Goal: Obtain resource: Download file/media

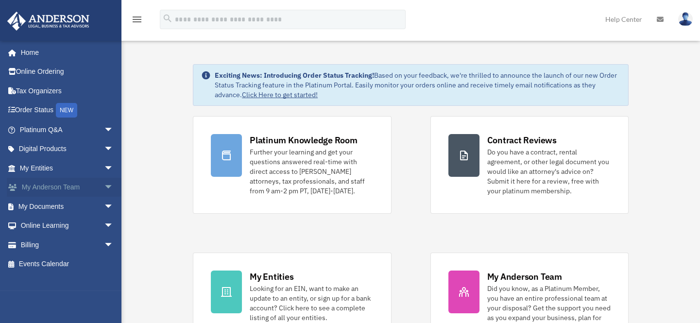
click at [38, 188] on link "My [PERSON_NAME] Team arrow_drop_down" at bounding box center [67, 187] width 121 height 19
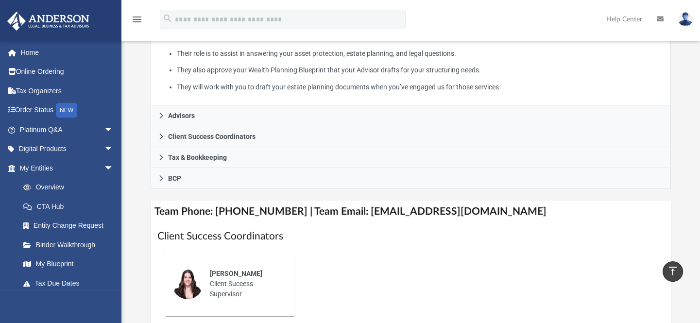
scroll to position [265, 0]
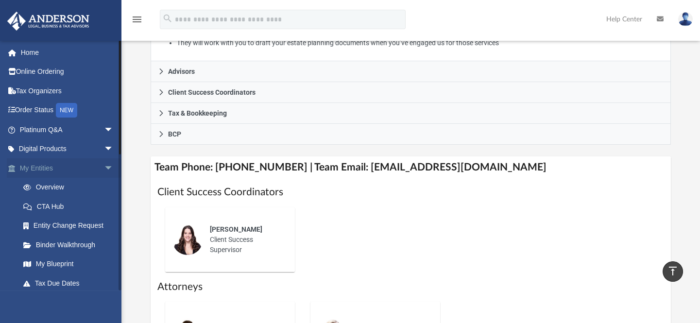
click at [32, 168] on link "My Entities arrow_drop_down" at bounding box center [67, 167] width 121 height 19
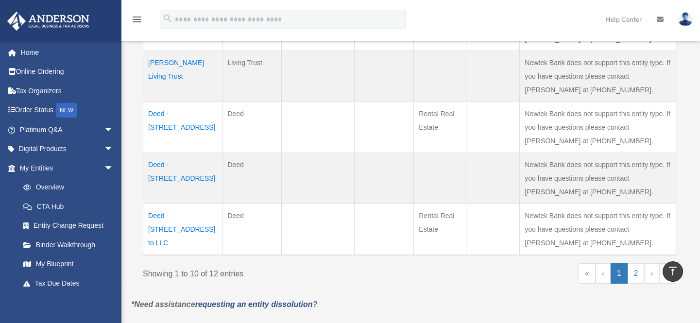
scroll to position [529, 0]
click at [635, 262] on link "2" at bounding box center [635, 272] width 17 height 20
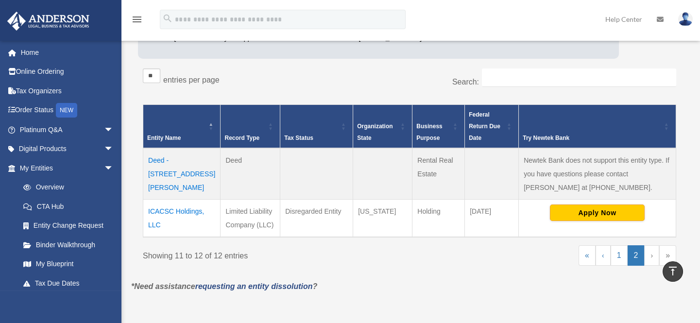
scroll to position [122, 0]
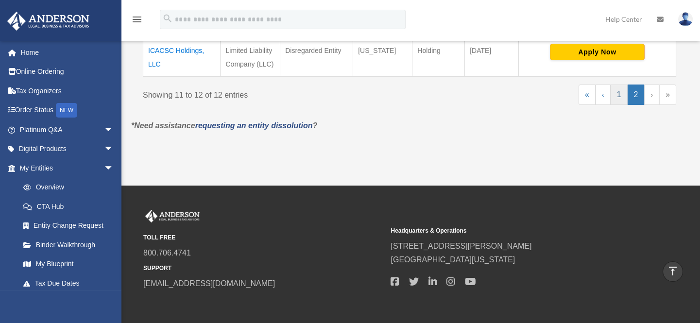
click at [621, 92] on link "1" at bounding box center [618, 94] width 17 height 20
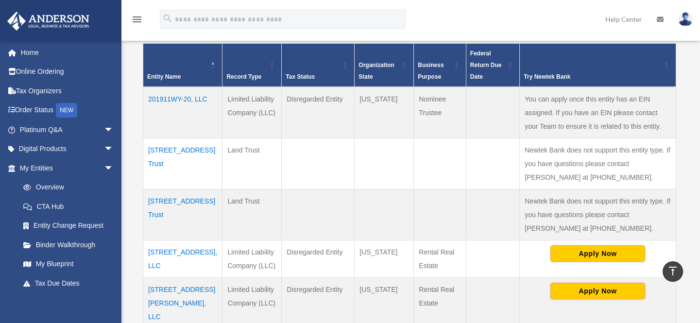
scroll to position [140, 0]
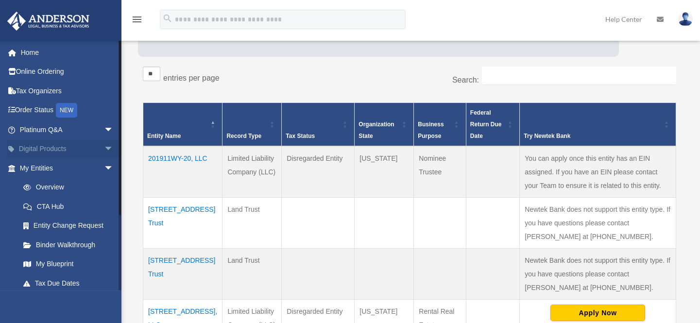
click at [60, 149] on link "Digital Products arrow_drop_down" at bounding box center [67, 148] width 121 height 19
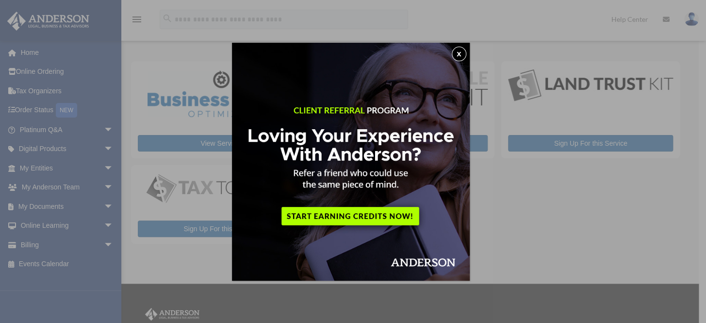
click at [458, 54] on button "x" at bounding box center [459, 54] width 15 height 15
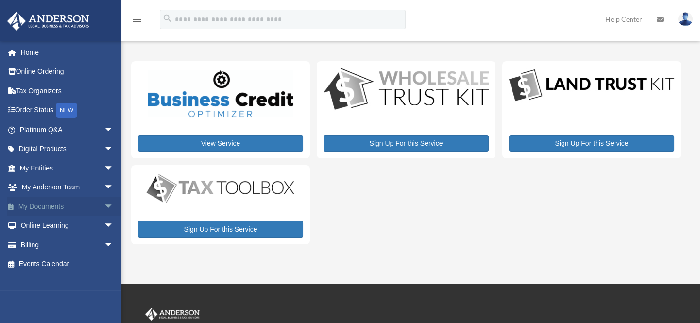
click at [36, 206] on link "My Documents arrow_drop_down" at bounding box center [67, 206] width 121 height 19
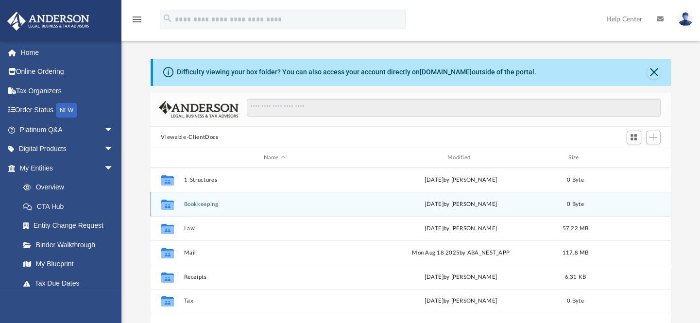
scroll to position [214, 514]
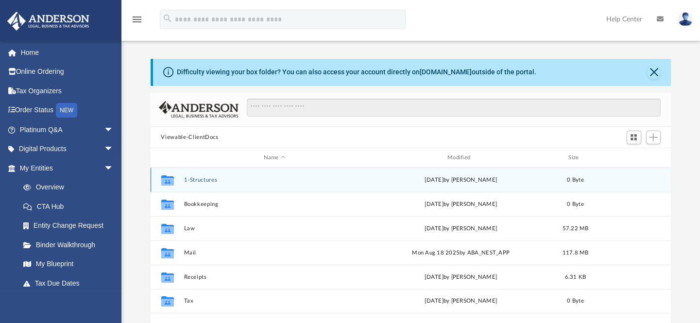
click at [196, 180] on button "1-Structures" at bounding box center [275, 180] width 182 height 6
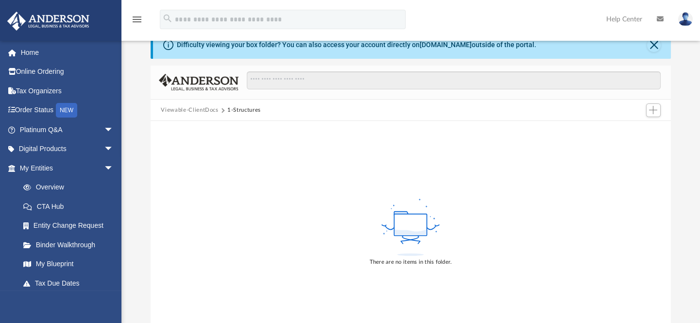
scroll to position [0, 0]
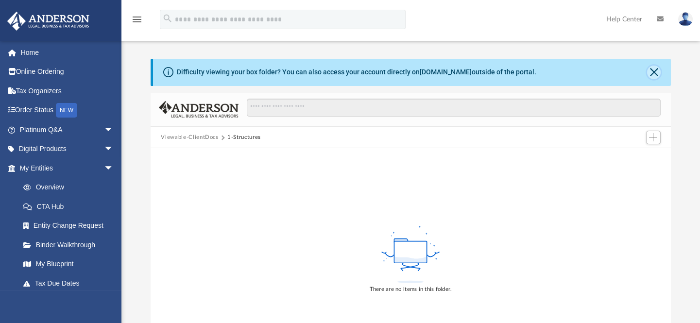
click at [651, 71] on button "Close" at bounding box center [654, 73] width 14 height 14
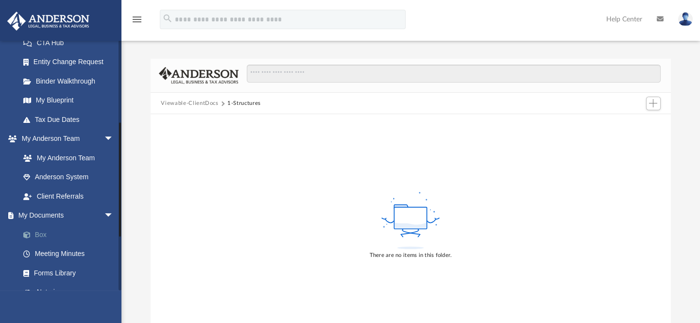
scroll to position [176, 0]
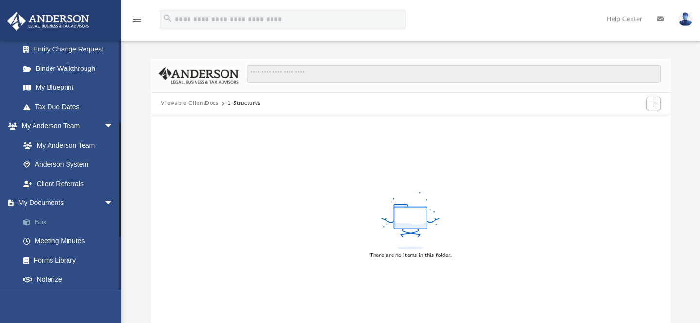
click at [44, 219] on link "Box" at bounding box center [71, 221] width 115 height 19
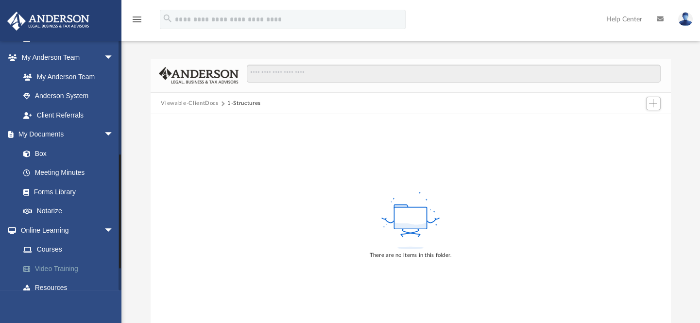
scroll to position [204, 0]
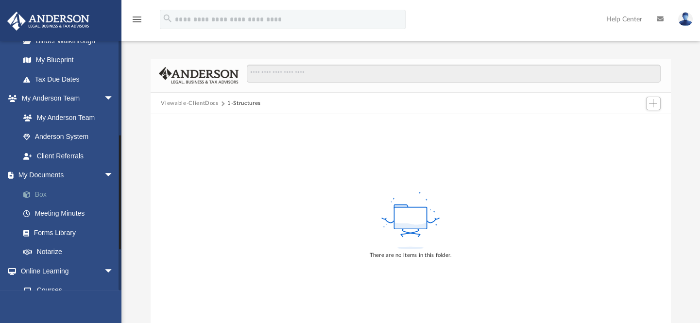
click at [40, 193] on link "Box" at bounding box center [71, 193] width 115 height 19
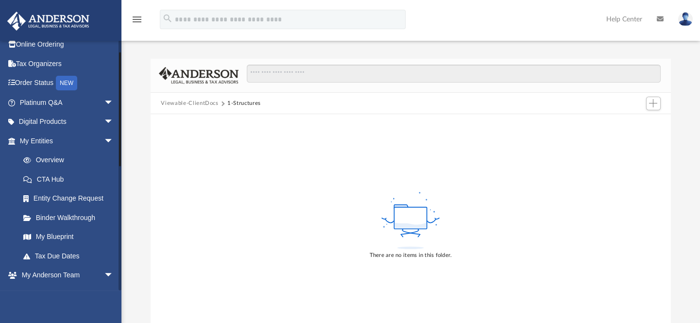
scroll to position [0, 0]
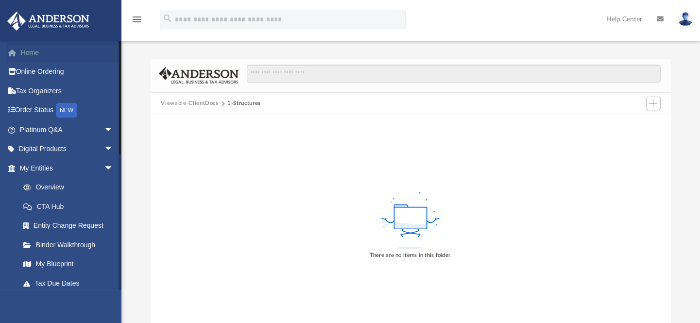
click at [26, 53] on link "Home" at bounding box center [67, 52] width 121 height 19
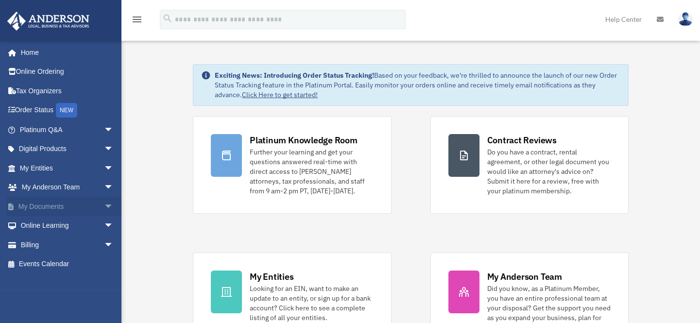
click at [53, 204] on link "My Documents arrow_drop_down" at bounding box center [67, 206] width 121 height 19
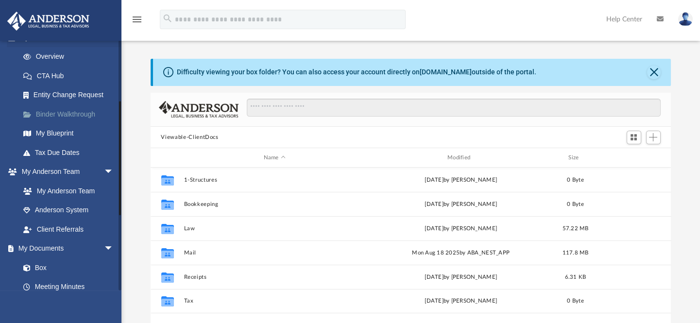
scroll to position [176, 0]
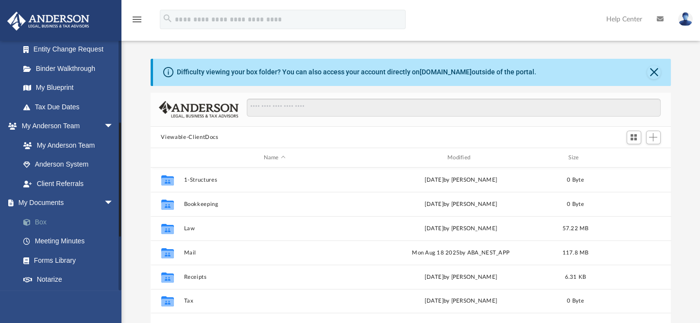
click at [37, 218] on link "Box" at bounding box center [71, 221] width 115 height 19
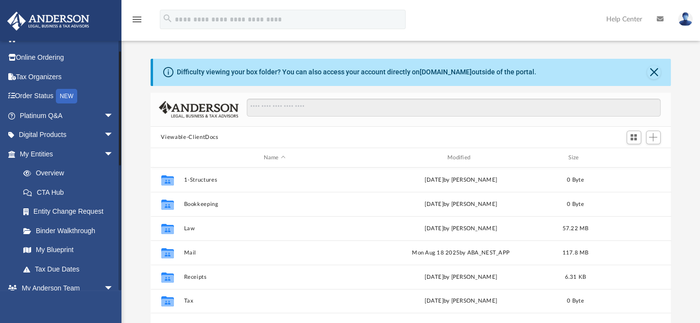
scroll to position [0, 0]
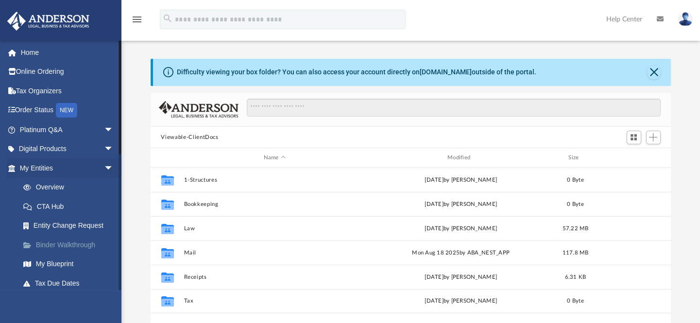
click at [59, 242] on link "Binder Walkthrough" at bounding box center [71, 244] width 115 height 19
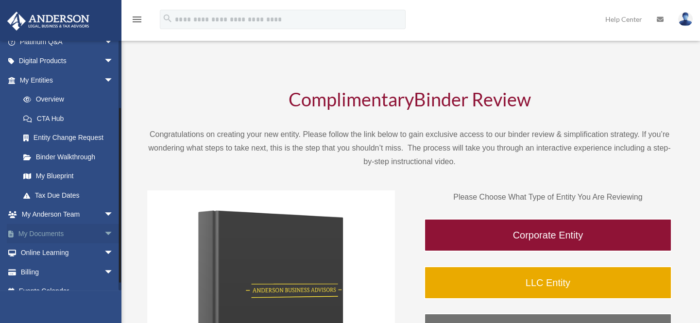
scroll to position [100, 0]
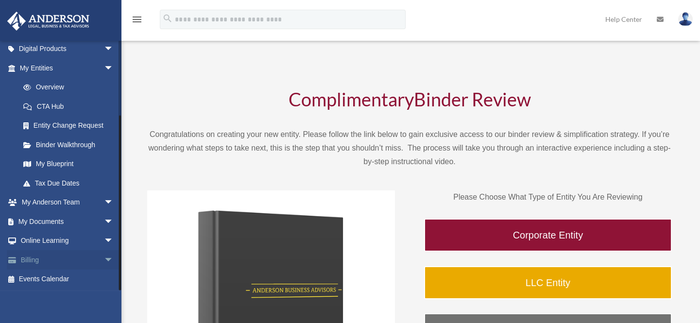
click at [49, 260] on link "Billing arrow_drop_down" at bounding box center [67, 259] width 121 height 19
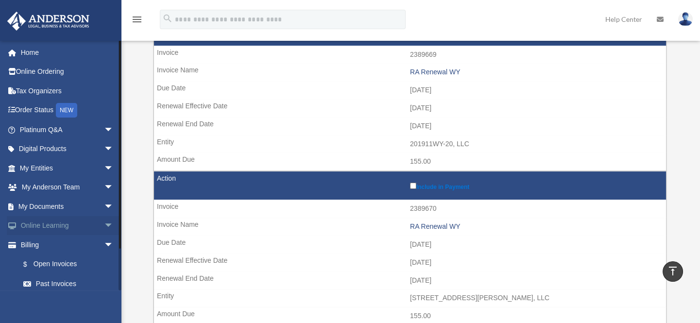
scroll to position [309, 0]
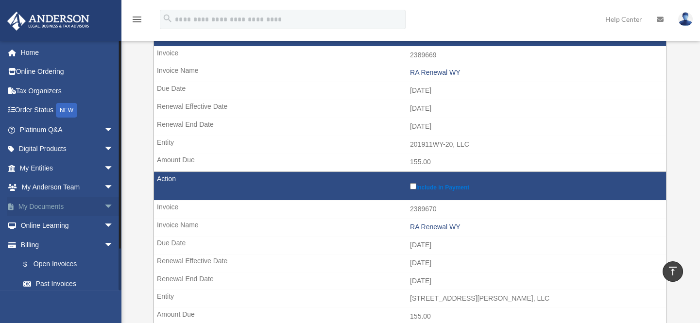
click at [37, 202] on link "My Documents arrow_drop_down" at bounding box center [67, 206] width 121 height 19
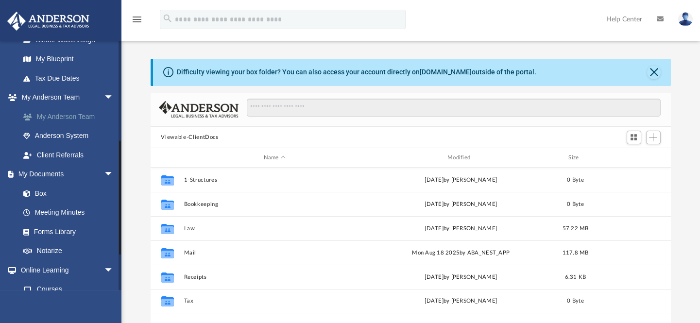
scroll to position [220, 0]
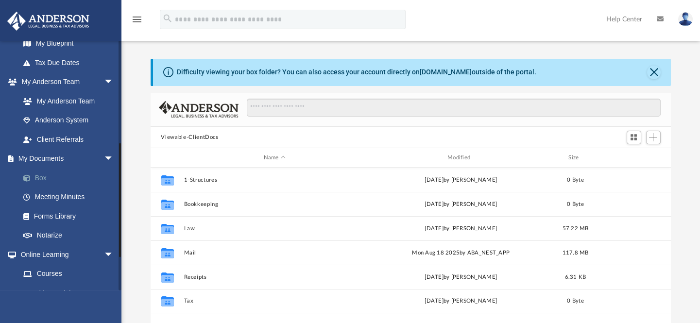
click at [42, 178] on link "Box" at bounding box center [71, 177] width 115 height 19
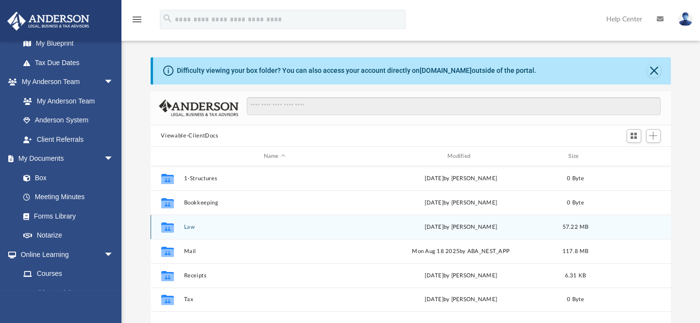
scroll to position [0, 0]
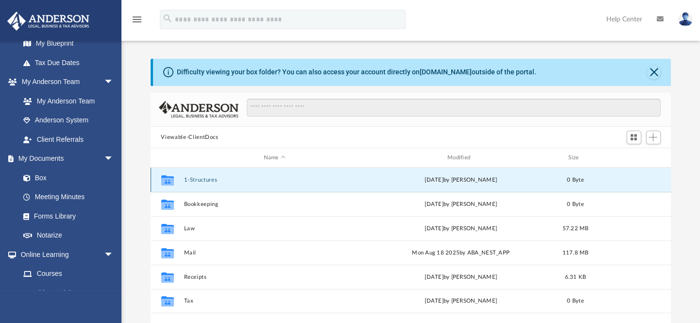
click at [195, 181] on button "1-Structures" at bounding box center [275, 180] width 182 height 6
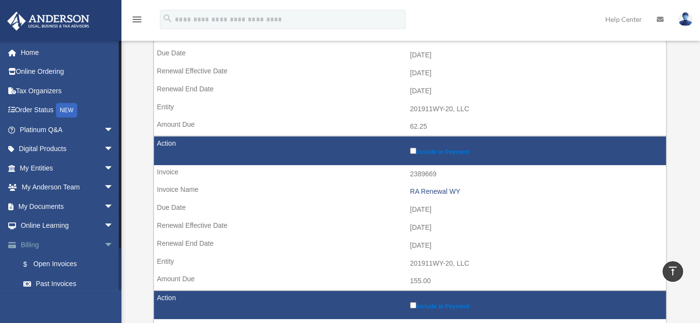
scroll to position [176, 0]
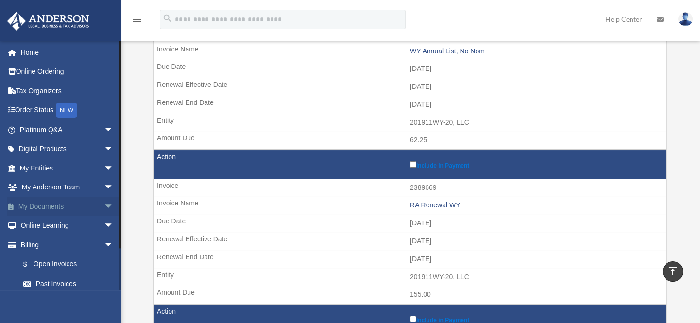
click at [49, 202] on link "My Documents arrow_drop_down" at bounding box center [67, 206] width 121 height 19
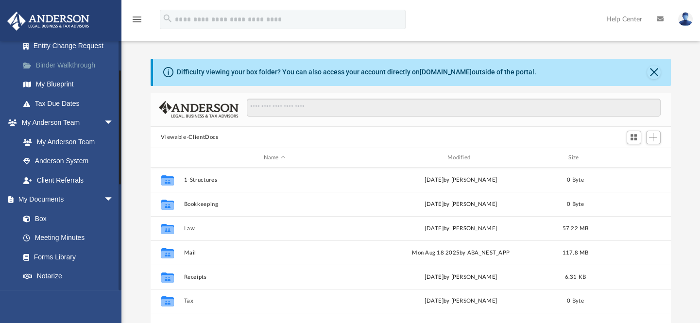
scroll to position [220, 0]
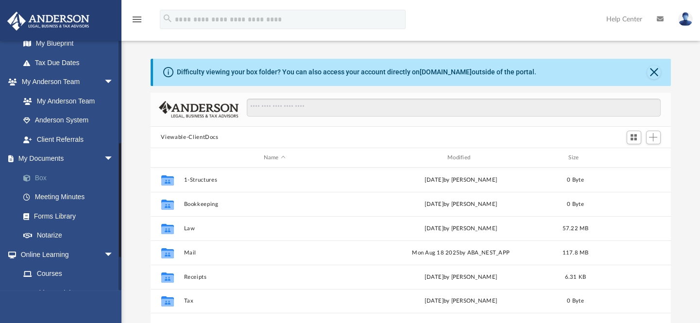
click at [45, 175] on link "Box" at bounding box center [71, 177] width 115 height 19
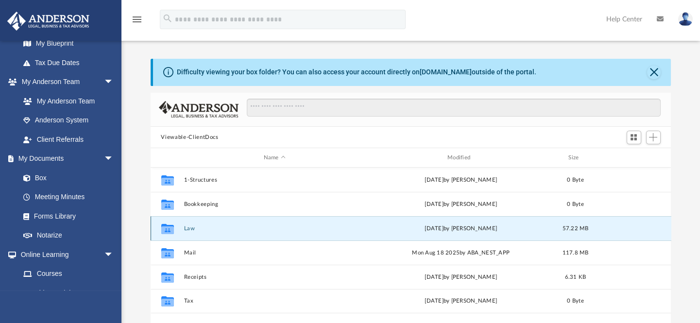
click at [192, 227] on button "Law" at bounding box center [275, 228] width 182 height 6
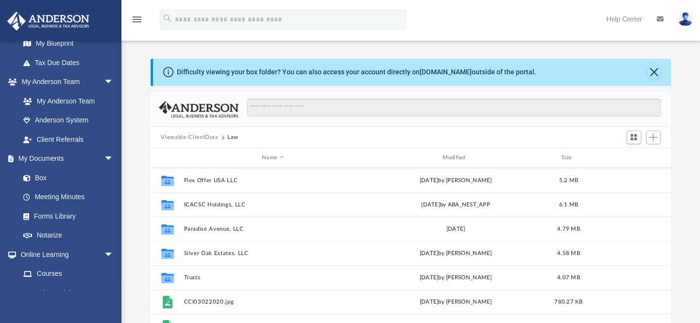
scroll to position [132, 0]
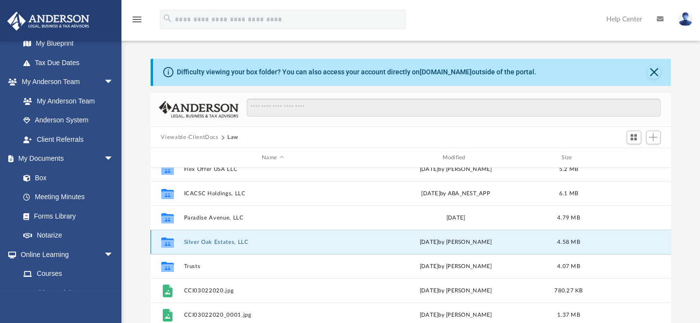
click at [200, 241] on button "Silver Oak Estates, LLC" at bounding box center [273, 242] width 178 height 6
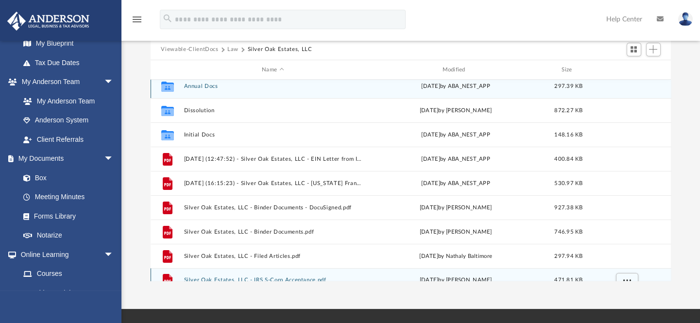
scroll to position [0, 0]
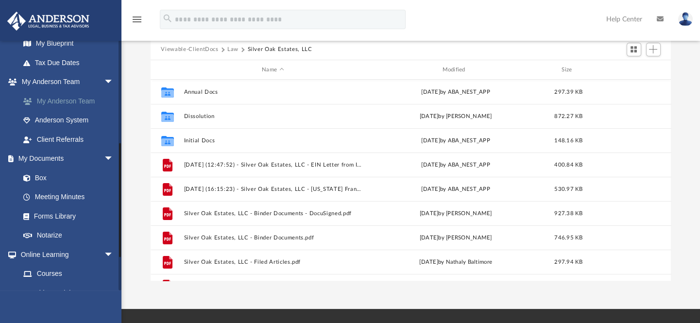
click at [61, 99] on link "My Anderson Team" at bounding box center [71, 100] width 115 height 19
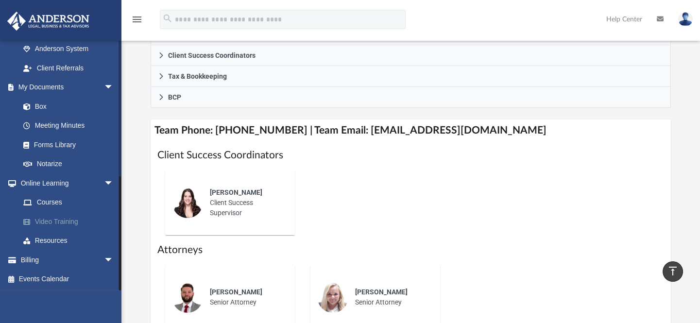
scroll to position [309, 0]
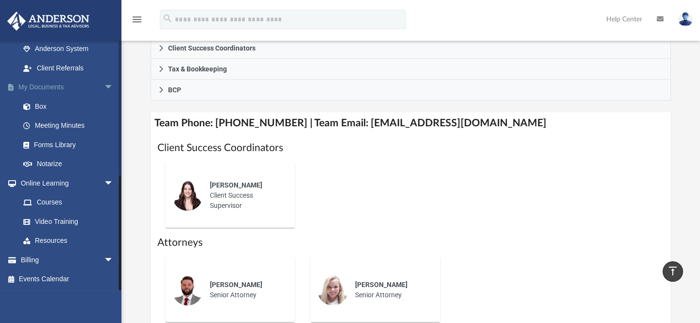
click at [44, 86] on link "My Documents arrow_drop_down" at bounding box center [67, 87] width 121 height 19
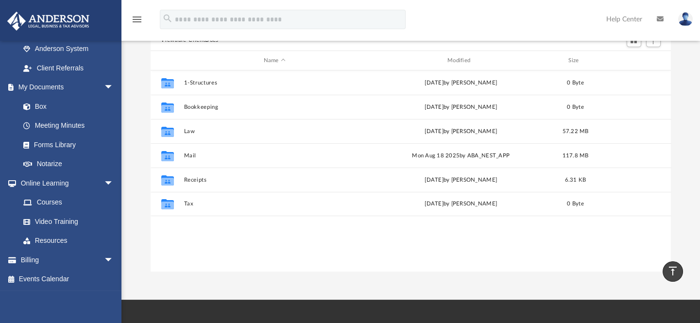
scroll to position [71, 0]
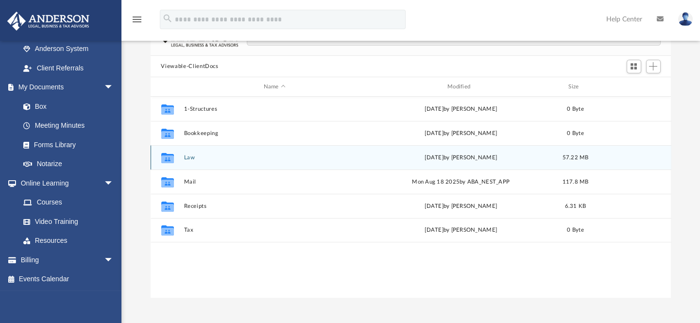
click at [194, 159] on button "Law" at bounding box center [275, 157] width 182 height 6
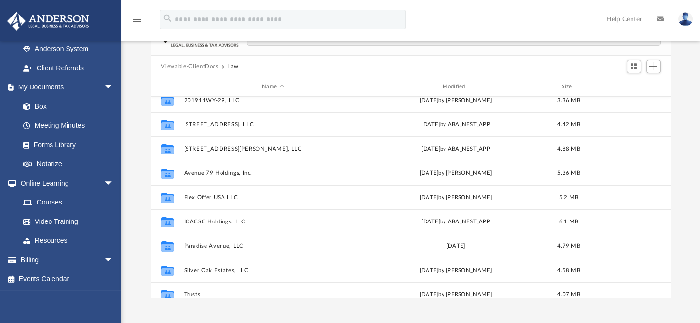
scroll to position [88, 0]
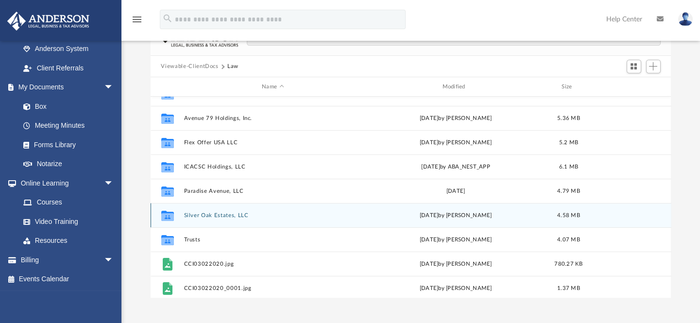
click at [221, 214] on button "Silver Oak Estates, LLC" at bounding box center [273, 215] width 178 height 6
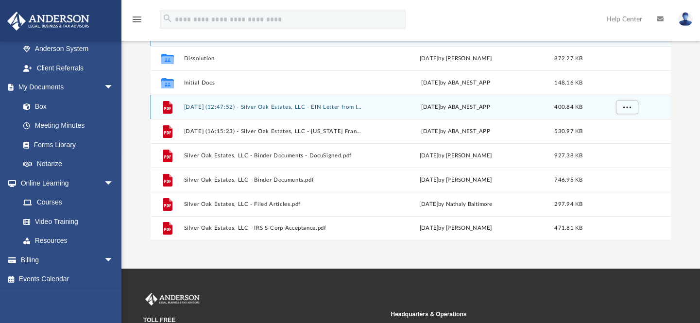
scroll to position [132, 0]
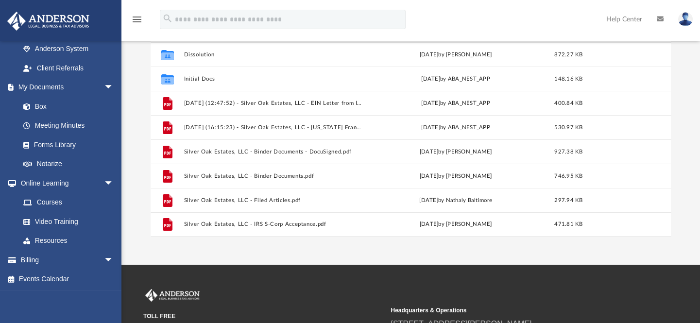
click at [499, 290] on div "TOLL FREE 800.706.4741 SUPPORT [EMAIL_ADDRESS][DOMAIN_NAME] Headquarters & Oper…" at bounding box center [410, 326] width 535 height 74
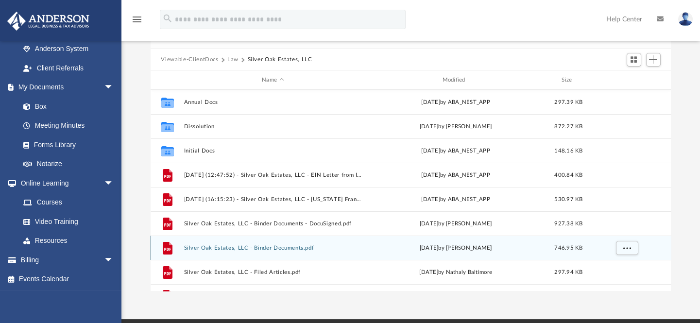
scroll to position [0, 0]
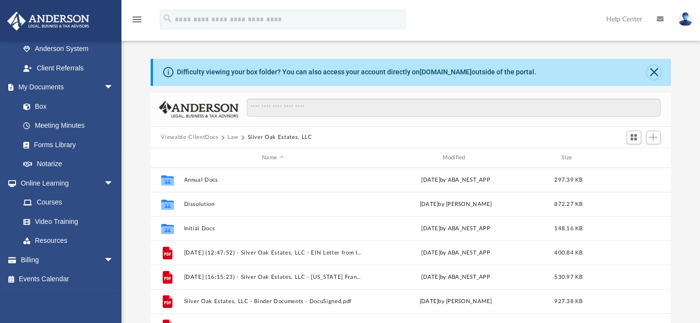
click at [652, 75] on button "Close" at bounding box center [654, 73] width 14 height 14
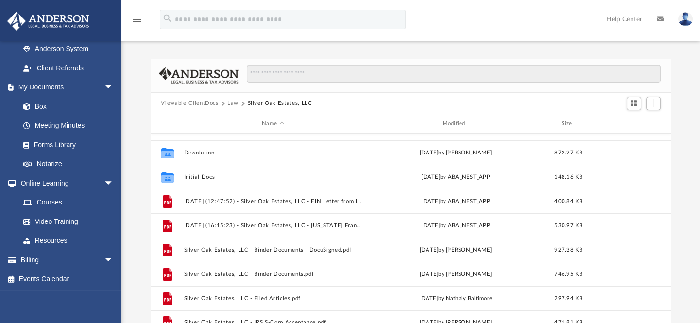
click at [233, 102] on button "Law" at bounding box center [232, 103] width 11 height 9
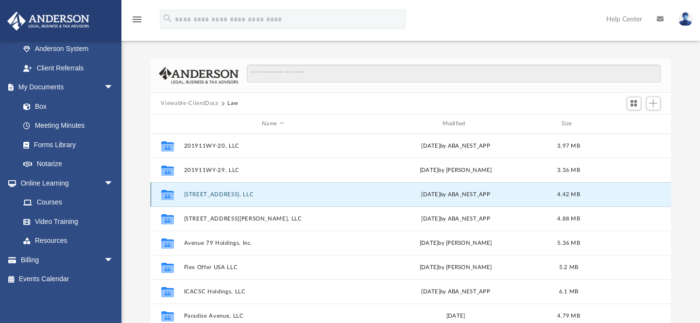
click at [215, 197] on button "[STREET_ADDRESS], LLC" at bounding box center [273, 194] width 178 height 6
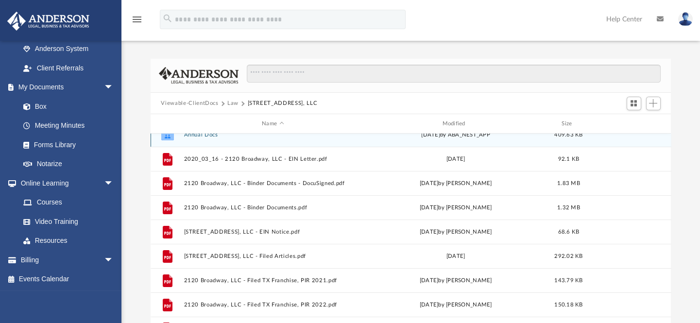
scroll to position [17, 0]
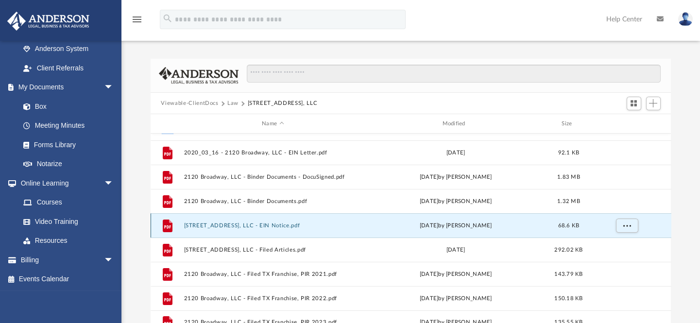
click at [269, 225] on button "[STREET_ADDRESS], LLC - EIN Notice.pdf" at bounding box center [273, 225] width 178 height 6
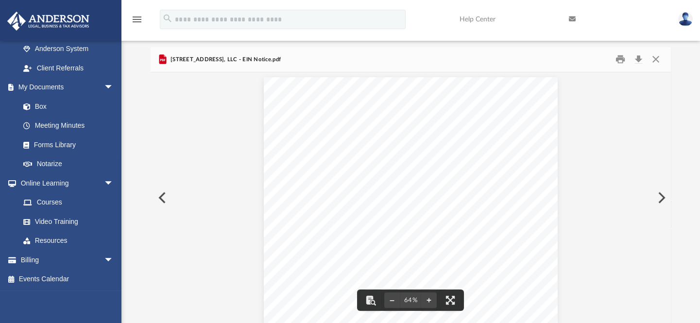
scroll to position [0, 0]
click at [617, 58] on button "Print" at bounding box center [619, 59] width 19 height 15
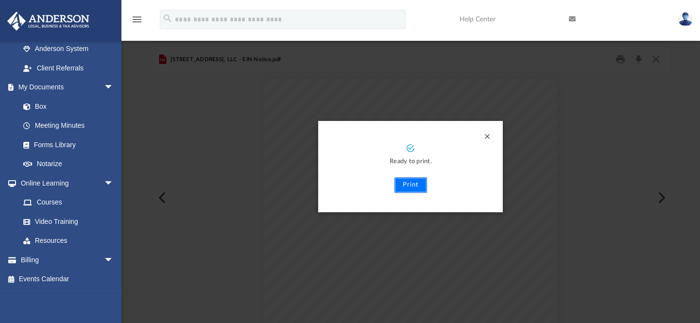
click at [415, 182] on button "Print" at bounding box center [410, 185] width 33 height 16
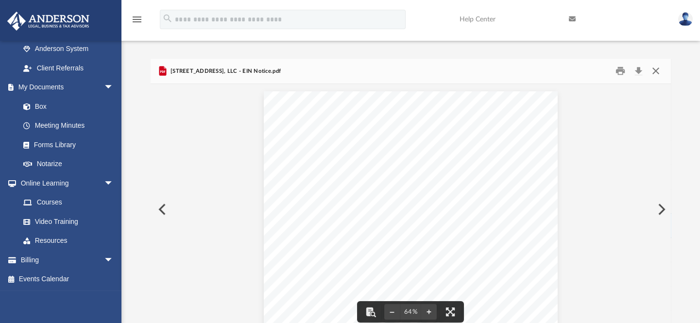
click at [654, 68] on button "Close" at bounding box center [655, 71] width 17 height 15
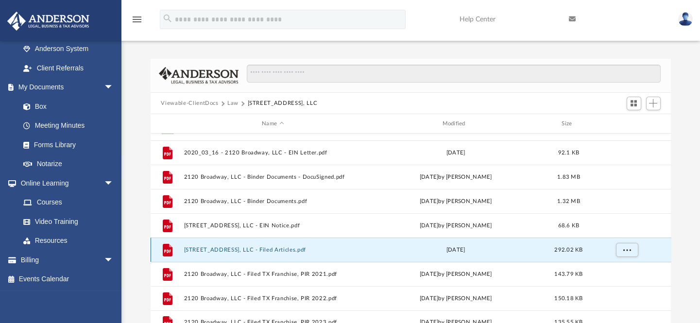
click at [289, 250] on button "[STREET_ADDRESS], LLC - Filed Articles.pdf" at bounding box center [273, 250] width 178 height 6
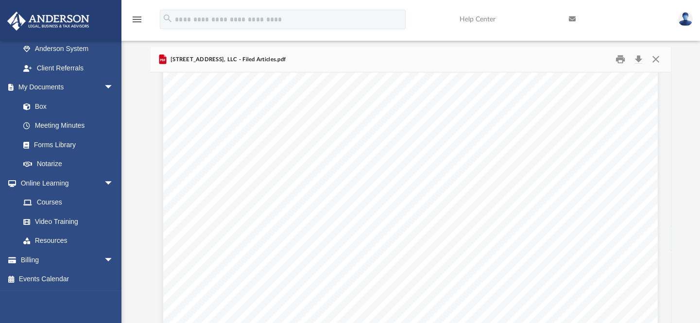
scroll to position [2366, 0]
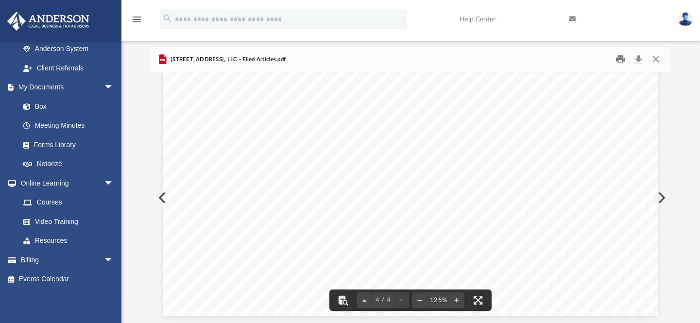
click at [619, 60] on button "Print" at bounding box center [619, 59] width 19 height 15
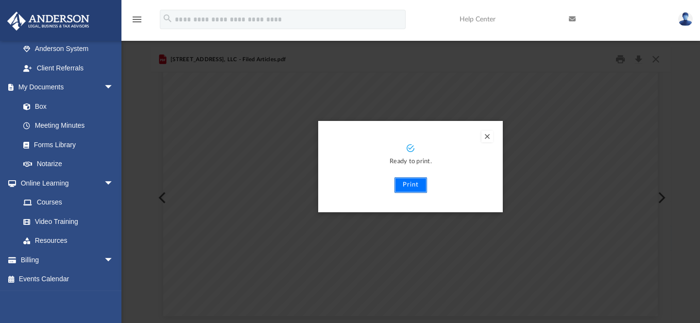
click at [411, 184] on button "Print" at bounding box center [410, 185] width 33 height 16
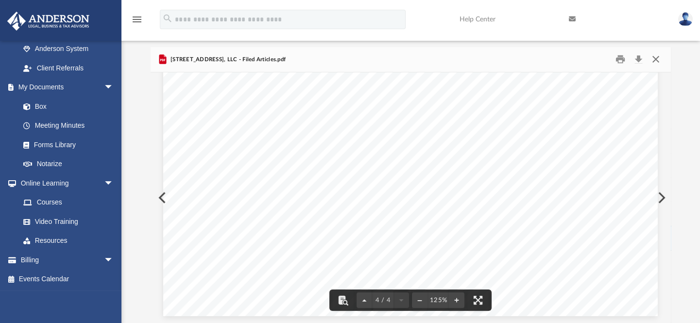
click at [652, 59] on button "Close" at bounding box center [655, 59] width 17 height 15
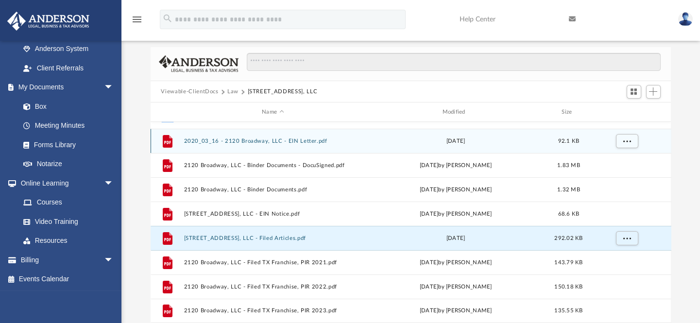
click at [292, 140] on button "2020_03_16 - 2120 Broadway, LLC - EIN Letter.pdf" at bounding box center [273, 141] width 178 height 6
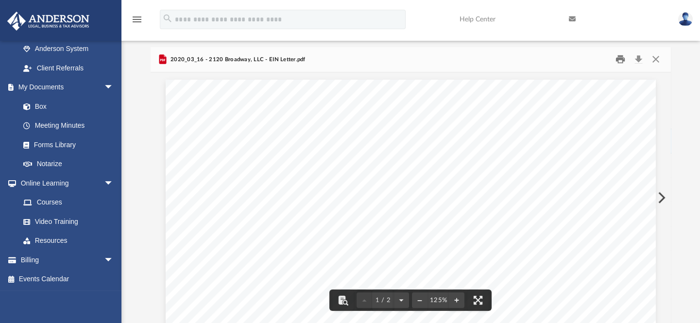
click at [618, 58] on button "Print" at bounding box center [619, 59] width 19 height 15
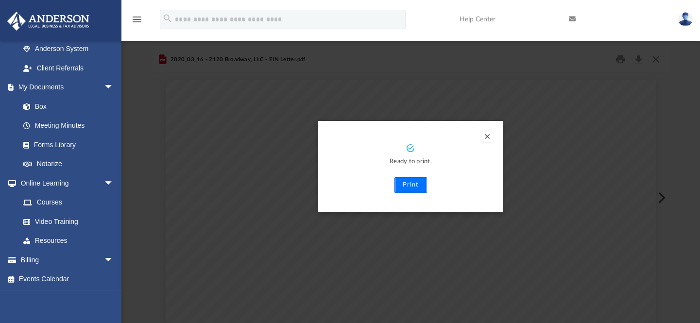
click at [412, 184] on button "Print" at bounding box center [410, 185] width 33 height 16
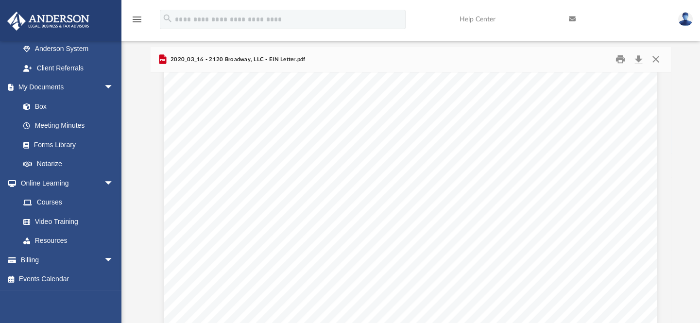
scroll to position [1052, 0]
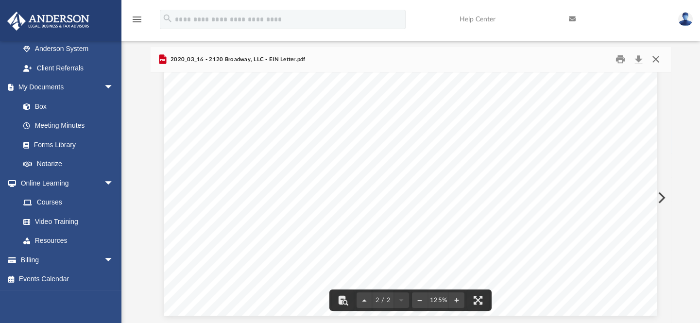
click at [654, 59] on button "Close" at bounding box center [655, 59] width 17 height 15
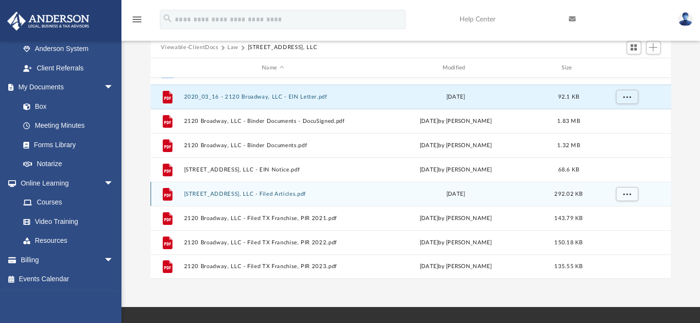
scroll to position [0, 0]
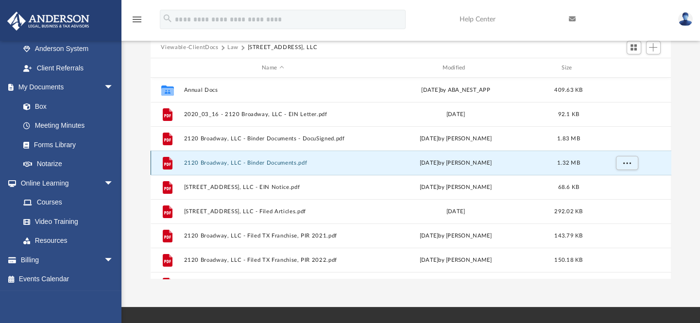
click at [278, 162] on button "2120 Broadway, LLC - Binder Documents.pdf" at bounding box center [273, 163] width 178 height 6
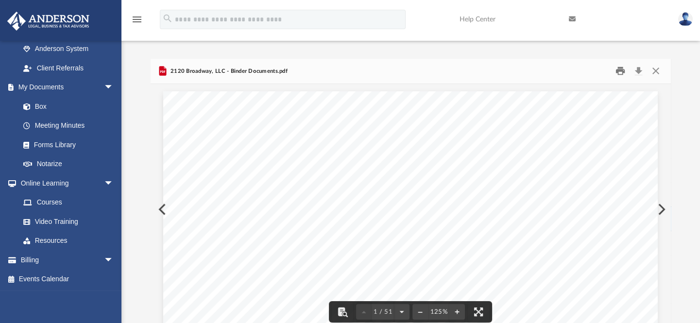
click at [621, 71] on button "Print" at bounding box center [619, 71] width 19 height 15
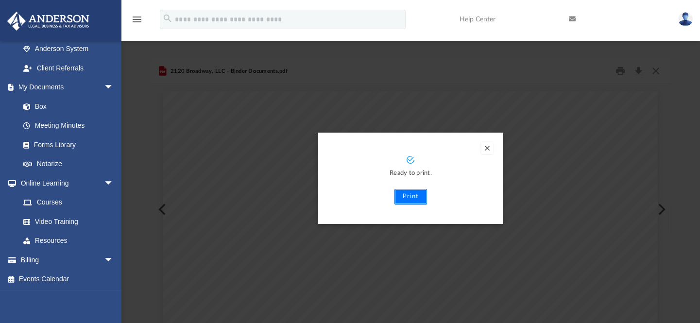
click at [414, 198] on button "Print" at bounding box center [410, 197] width 33 height 16
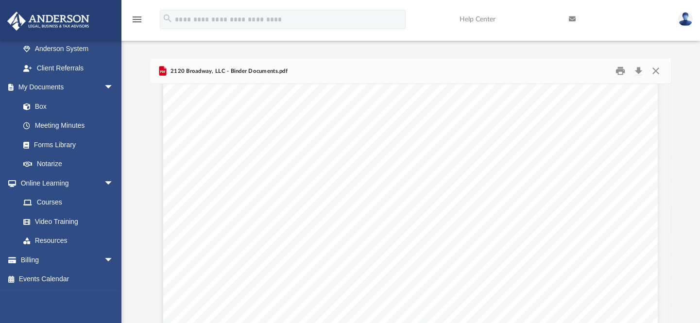
scroll to position [44, 0]
